Goal: Task Accomplishment & Management: Complete application form

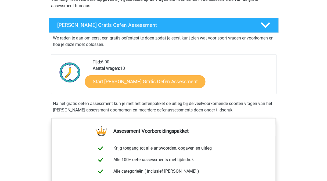
scroll to position [81, 0]
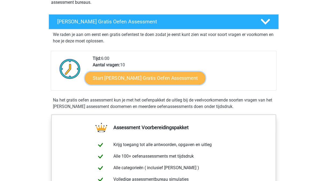
click at [118, 81] on link "Start Watson Glaser Gratis Oefen Assessment" at bounding box center [145, 78] width 121 height 13
click at [161, 77] on link "Start Watson Glaser Gratis Oefen Assessment" at bounding box center [145, 78] width 121 height 13
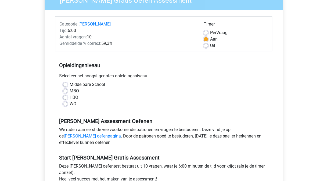
scroll to position [54, 0]
click at [70, 101] on label "WO" at bounding box center [73, 104] width 7 height 6
click at [65, 101] on input "WO" at bounding box center [65, 103] width 4 height 5
radio input "true"
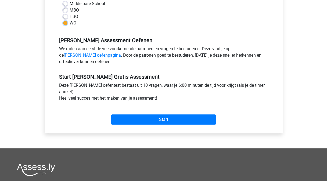
scroll to position [161, 0]
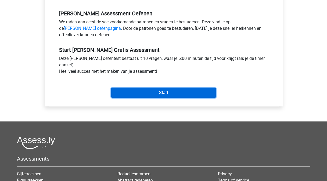
click at [127, 91] on input "Start" at bounding box center [163, 93] width 105 height 10
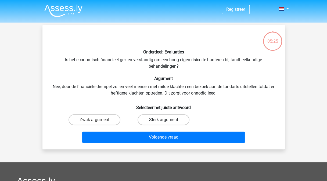
click at [154, 122] on label "Sterk argument" at bounding box center [164, 119] width 52 height 11
click at [163, 122] on input "Sterk argument" at bounding box center [164, 121] width 3 height 3
radio input "true"
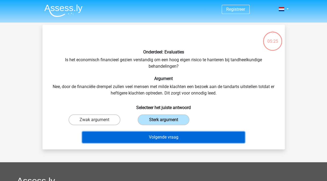
click at [138, 140] on button "Volgende vraag" at bounding box center [163, 137] width 163 height 11
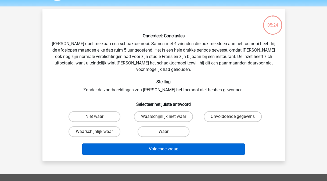
scroll to position [25, 0]
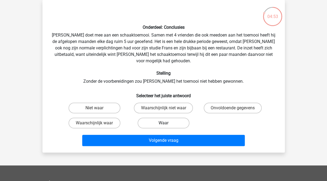
click at [147, 118] on label "Waar" at bounding box center [164, 123] width 52 height 11
click at [163, 123] on input "Waar" at bounding box center [164, 124] width 3 height 3
radio input "true"
click at [104, 118] on label "Waarschijnlijk waar" at bounding box center [95, 123] width 52 height 11
click at [98, 123] on input "Waarschijnlijk waar" at bounding box center [95, 124] width 3 height 3
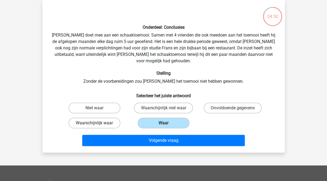
radio input "true"
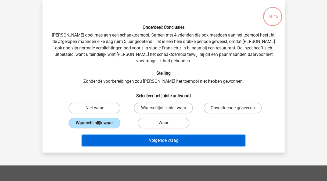
click at [145, 135] on button "Volgende vraag" at bounding box center [163, 140] width 163 height 11
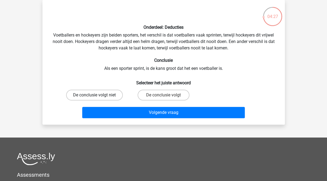
click at [105, 99] on label "De conclusie volgt niet" at bounding box center [94, 95] width 57 height 11
click at [98, 99] on input "De conclusie volgt niet" at bounding box center [95, 96] width 3 height 3
radio input "true"
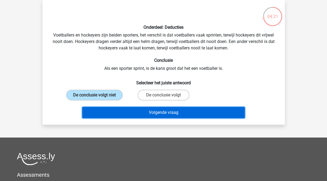
click at [162, 112] on button "Volgende vraag" at bounding box center [163, 112] width 163 height 11
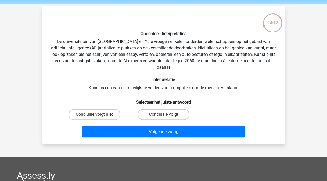
scroll to position [27, 0]
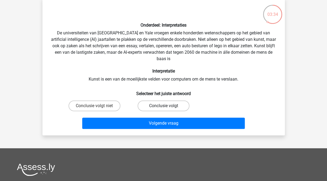
click at [148, 108] on label "Conclusie volgt" at bounding box center [164, 106] width 52 height 11
click at [163, 108] on input "Conclusie volgt" at bounding box center [164, 107] width 3 height 3
radio input "true"
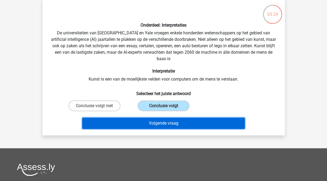
click at [130, 120] on button "Volgende vraag" at bounding box center [163, 123] width 163 height 11
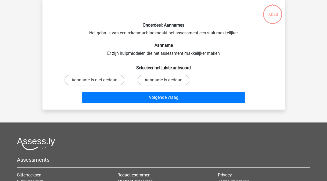
scroll to position [25, 0]
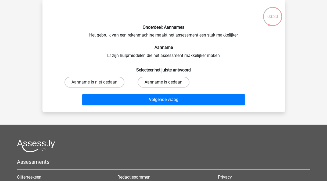
click at [160, 83] on label "Aanname is gedaan" at bounding box center [164, 82] width 52 height 11
click at [163, 83] on input "Aanname is gedaan" at bounding box center [164, 83] width 3 height 3
radio input "true"
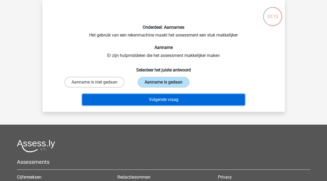
click at [143, 102] on button "Volgende vraag" at bounding box center [163, 99] width 163 height 11
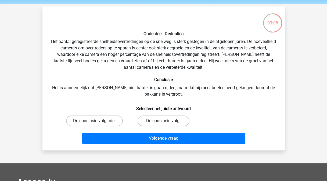
scroll to position [27, 0]
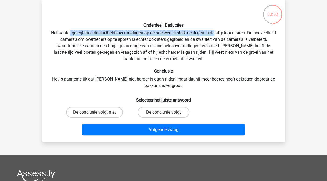
drag, startPoint x: 80, startPoint y: 33, endPoint x: 228, endPoint y: 35, distance: 148.4
click at [228, 35] on div "Onderdeel: Deducties Het aantal geregistreerde snelheidsovertredingen op de sne…" at bounding box center [164, 69] width 238 height 135
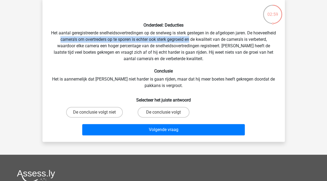
drag, startPoint x: 79, startPoint y: 39, endPoint x: 211, endPoint y: 40, distance: 132.2
click at [211, 40] on div "Onderdeel: Deducties Het aantal geregistreerde snelheidsovertredingen op de sne…" at bounding box center [164, 69] width 238 height 135
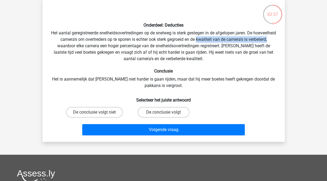
drag, startPoint x: 211, startPoint y: 40, endPoint x: 76, endPoint y: 44, distance: 135.5
click at [76, 44] on div "Onderdeel: Deducties Het aantal geregistreerde snelheidsovertredingen op de sne…" at bounding box center [164, 69] width 238 height 135
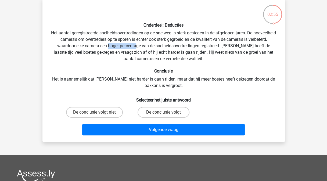
drag, startPoint x: 128, startPoint y: 44, endPoint x: 156, endPoint y: 46, distance: 28.1
click at [156, 46] on div "Onderdeel: Deducties Het aantal geregistreerde snelheidsovertredingen op de sne…" at bounding box center [164, 69] width 238 height 135
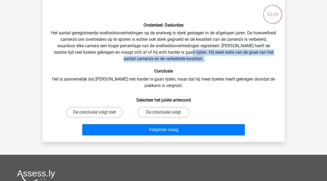
drag, startPoint x: 218, startPoint y: 53, endPoint x: 238, endPoint y: 63, distance: 22.4
click at [238, 63] on div "Onderdeel: Deducties Het aantal geregistreerde snelheidsovertredingen op de sne…" at bounding box center [164, 69] width 238 height 135
click at [172, 113] on label "De conclusie volgt" at bounding box center [164, 112] width 52 height 11
click at [167, 113] on input "De conclusie volgt" at bounding box center [164, 113] width 3 height 3
radio input "true"
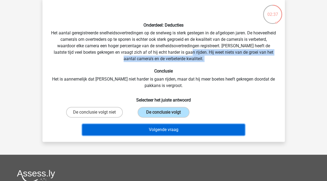
click at [177, 130] on button "Volgende vraag" at bounding box center [163, 129] width 163 height 11
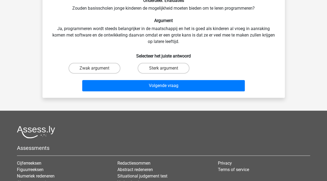
scroll to position [25, 0]
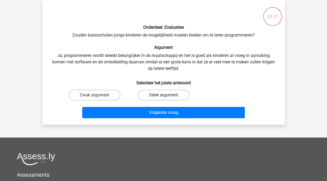
click at [165, 94] on label "Sterk argument" at bounding box center [164, 95] width 52 height 11
click at [165, 95] on input "Sterk argument" at bounding box center [164, 96] width 3 height 3
radio input "true"
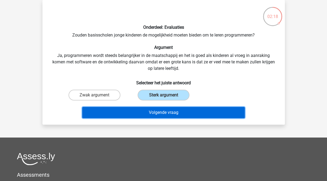
click at [134, 116] on button "Volgende vraag" at bounding box center [163, 112] width 163 height 11
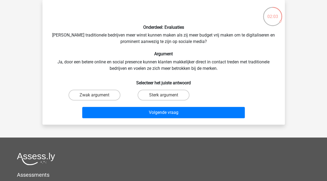
click at [176, 97] on label "Sterk argument" at bounding box center [164, 95] width 52 height 11
click at [167, 97] on input "Sterk argument" at bounding box center [164, 96] width 3 height 3
radio input "true"
click at [202, 114] on button "Volgende vraag" at bounding box center [163, 112] width 163 height 11
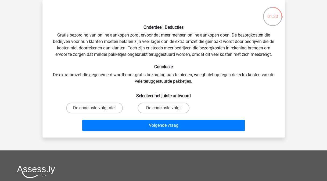
click at [105, 104] on label "De conclusie volgt niet" at bounding box center [94, 108] width 57 height 11
click at [98, 108] on input "De conclusie volgt niet" at bounding box center [95, 109] width 3 height 3
radio input "true"
click at [116, 127] on button "Volgende vraag" at bounding box center [163, 125] width 163 height 11
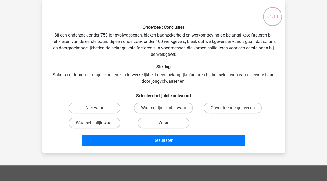
click at [224, 112] on label "Onvoldoende gegevens" at bounding box center [233, 108] width 58 height 11
click at [233, 112] on input "Onvoldoende gegevens" at bounding box center [234, 109] width 3 height 3
radio input "true"
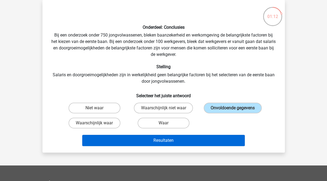
click at [180, 144] on button "Resultaten" at bounding box center [163, 140] width 163 height 11
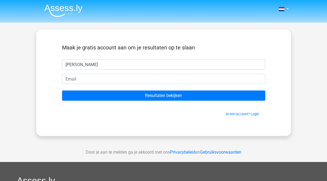
type input "jojo jojo"
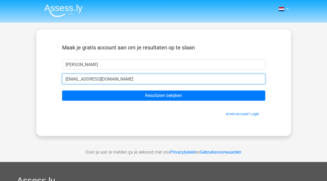
type input "jojojojo@jojo.nl"
click at [62, 91] on input "Resultaten bekijken" at bounding box center [163, 96] width 203 height 10
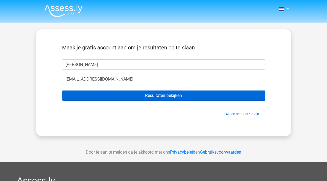
click at [221, 95] on input "Resultaten bekijken" at bounding box center [163, 96] width 203 height 10
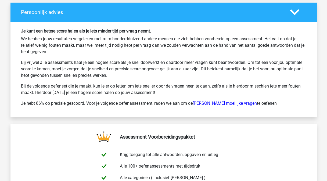
scroll to position [968, 0]
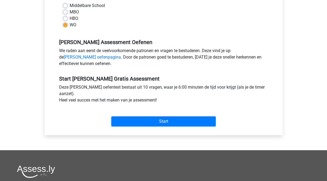
scroll to position [134, 0]
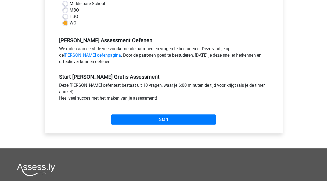
click at [180, 125] on div "Start" at bounding box center [163, 115] width 217 height 23
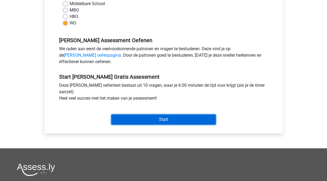
click at [182, 119] on input "Start" at bounding box center [163, 119] width 105 height 10
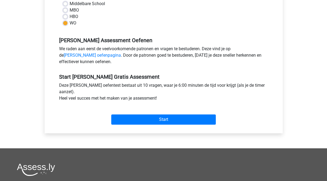
drag, startPoint x: 182, startPoint y: 119, endPoint x: 30, endPoint y: 45, distance: 169.6
click at [23, 47] on div "Kies premium jojo jojo jojojojo@jojo.nl" at bounding box center [163, 78] width 327 height 425
